Goal: Information Seeking & Learning: Learn about a topic

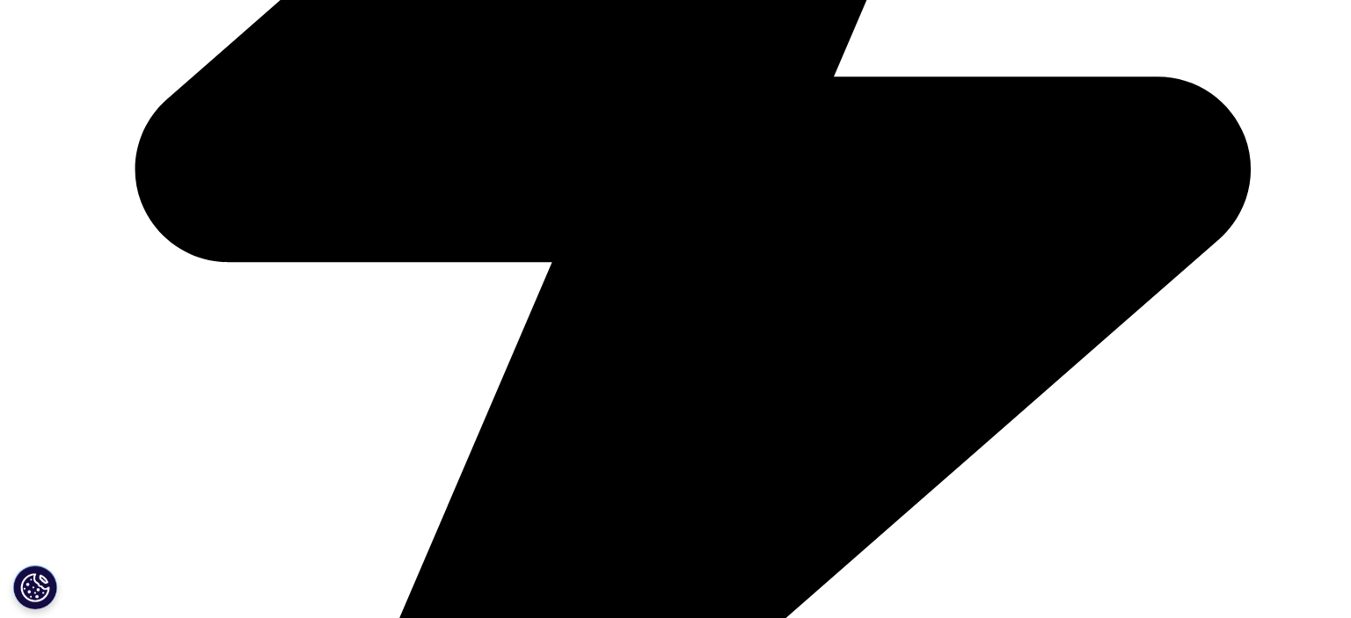
scroll to position [160, 427]
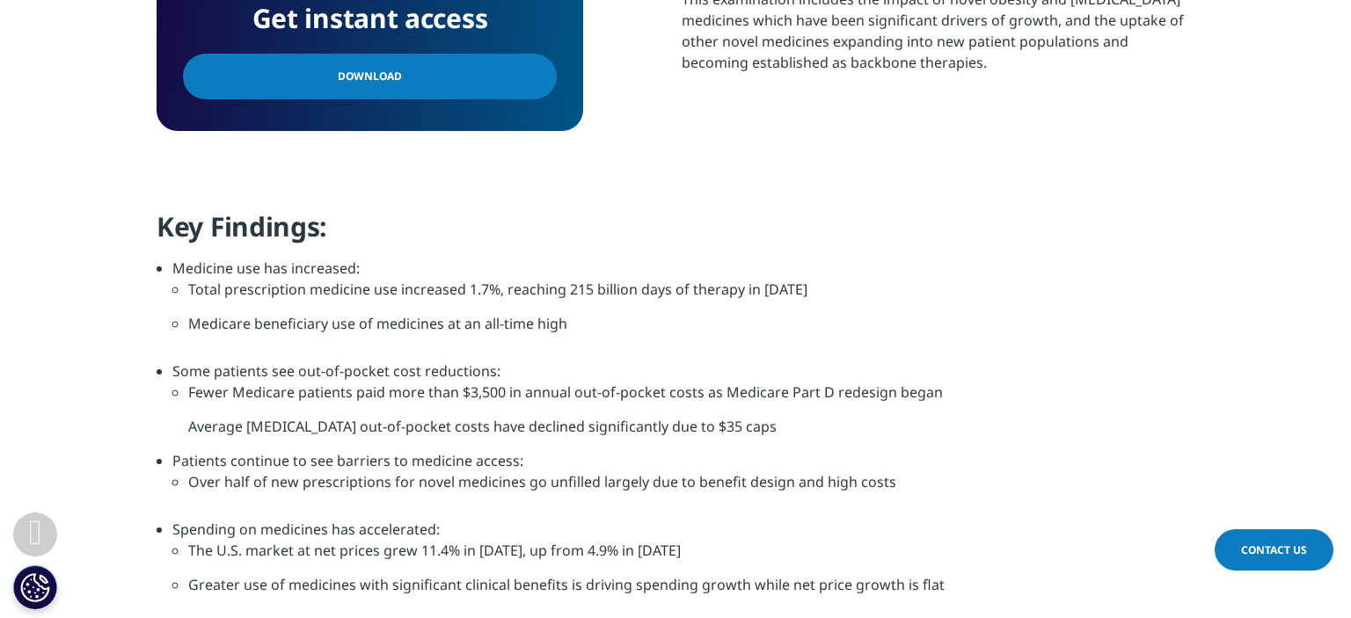
drag, startPoint x: 183, startPoint y: 526, endPoint x: 691, endPoint y: 554, distance: 509.1
click at [691, 554] on li "Spending on medicines has accelerated: The U.S. market at net prices grew 11.4%…" at bounding box center [683, 570] width 1022 height 103
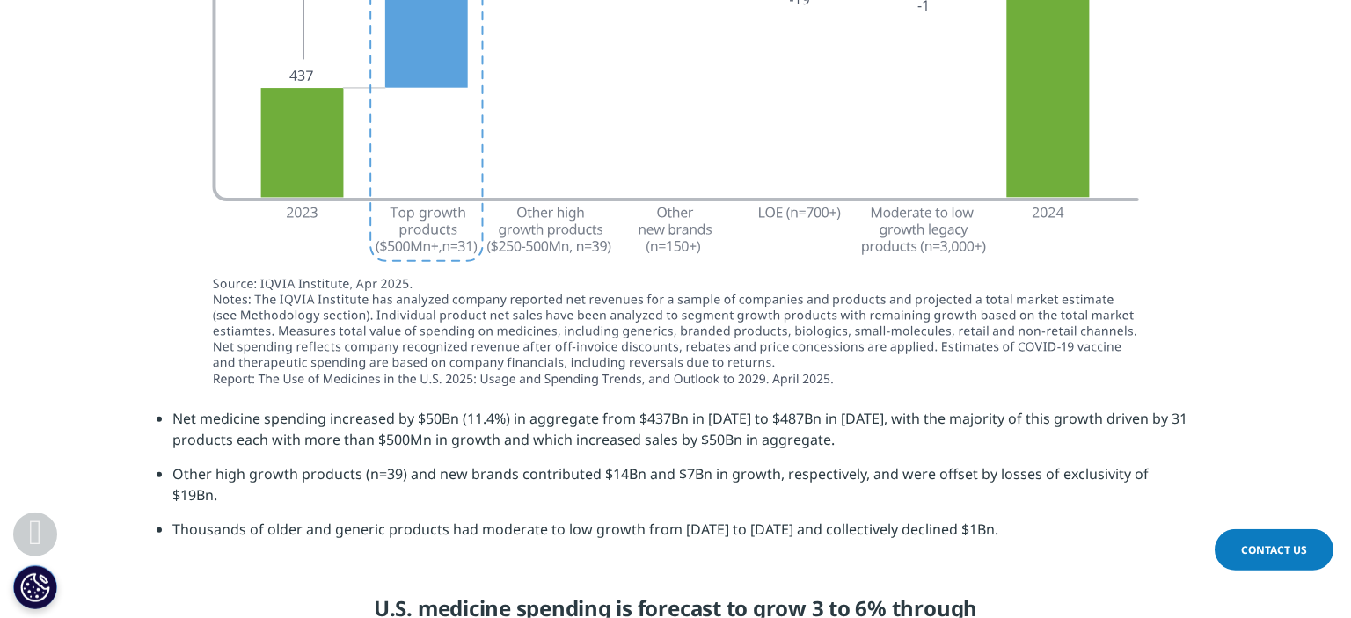
scroll to position [4365, 0]
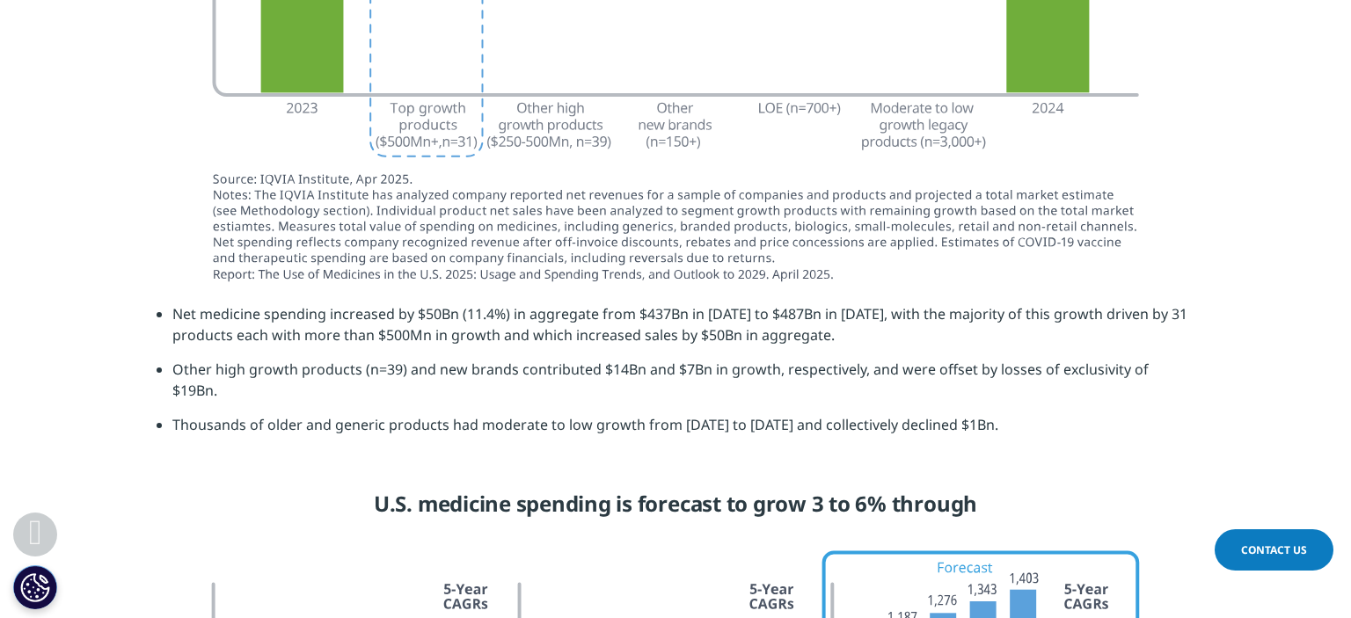
drag, startPoint x: 177, startPoint y: 317, endPoint x: 838, endPoint y: 339, distance: 661.8
click at [838, 339] on li "Net medicine spending increased by $50Bn (11.4%) in aggregate from $437Bn in [D…" at bounding box center [683, 330] width 1022 height 55
copy li "Net medicine spending increased by $50Bn (11.4%) in aggregate from $437Bn in [D…"
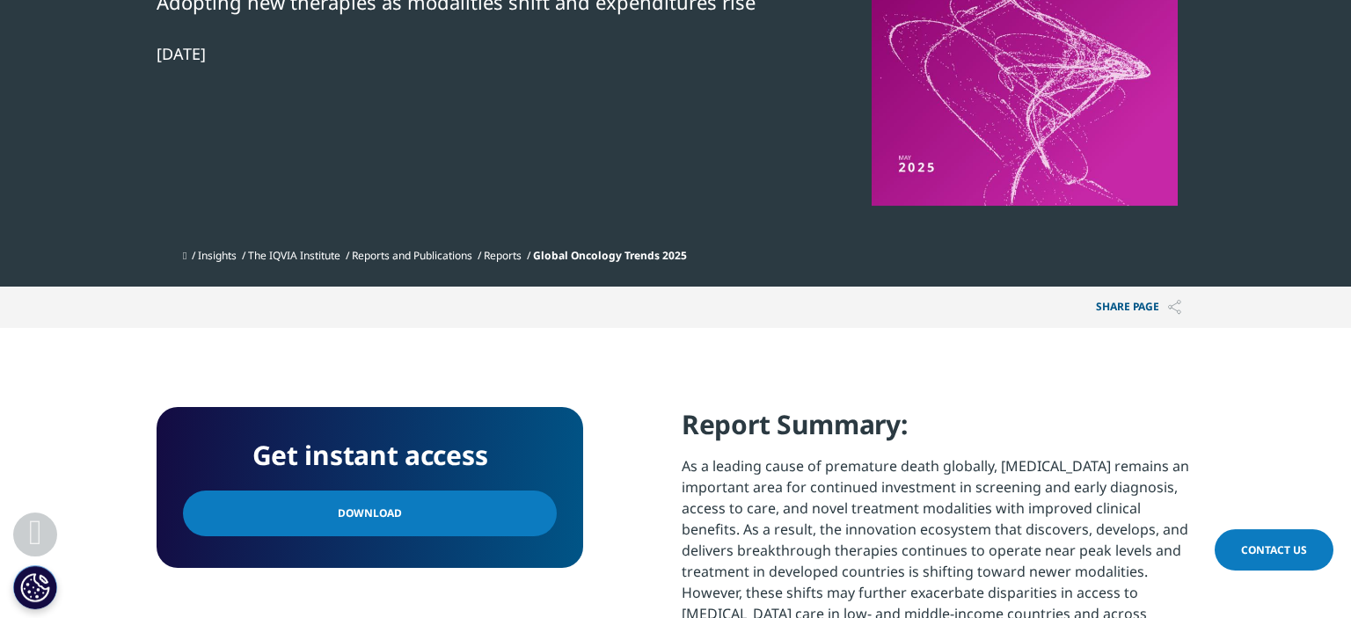
scroll to position [464, 0]
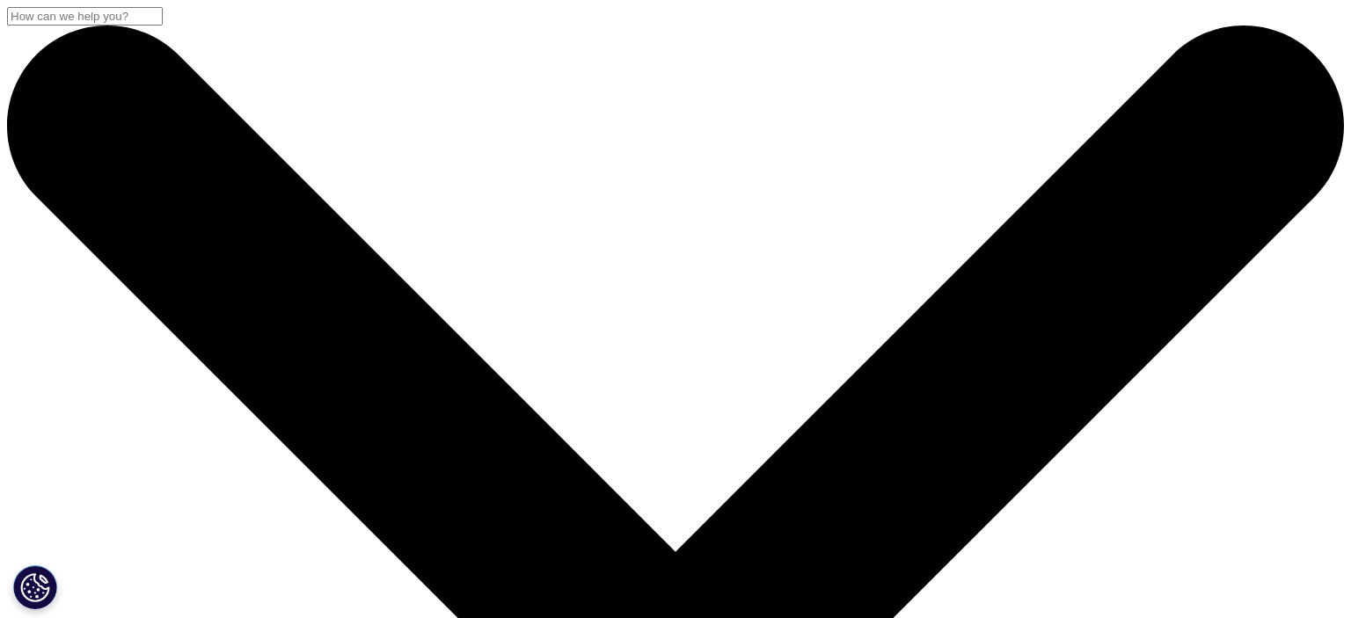
scroll to position [317, 1038]
